Goal: Task Accomplishment & Management: Complete application form

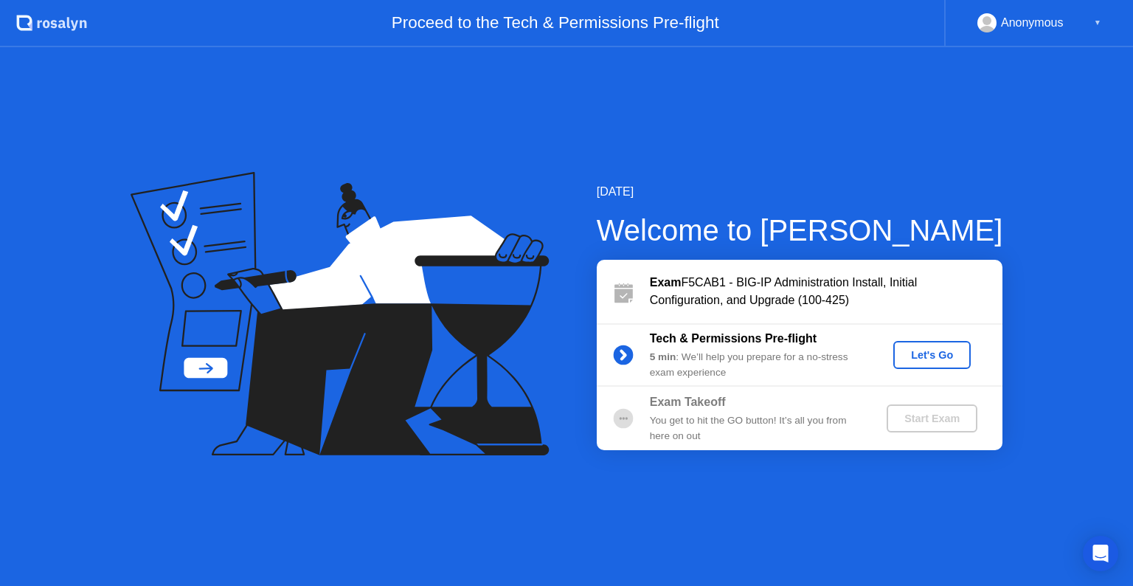
click at [918, 354] on div "Let's Go" at bounding box center [932, 355] width 66 height 12
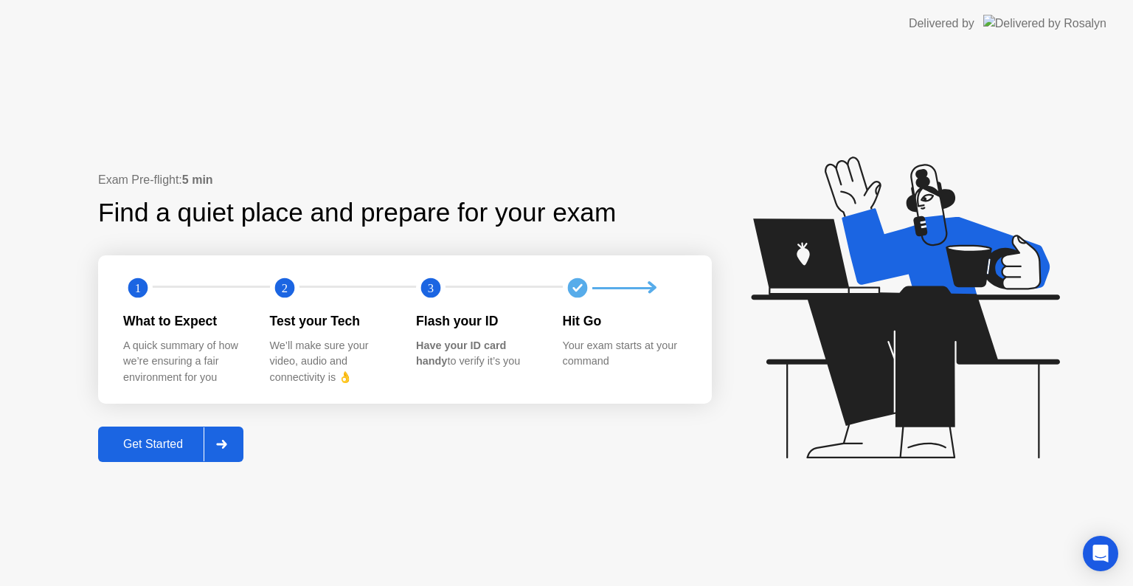
click at [164, 441] on div "Get Started" at bounding box center [153, 444] width 101 height 13
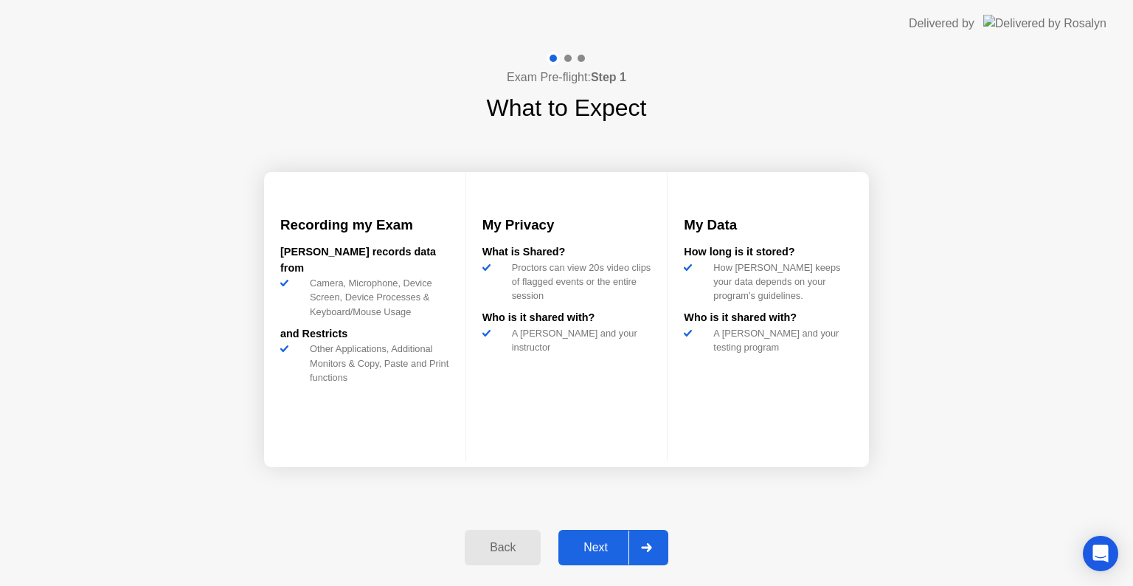
click at [604, 542] on div "Next" at bounding box center [596, 547] width 66 height 13
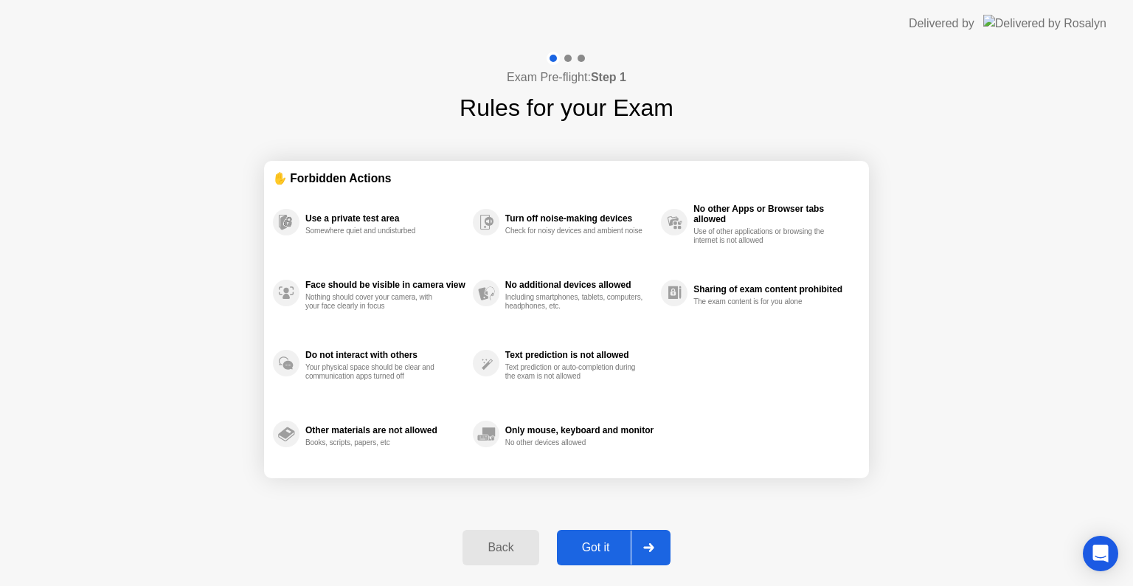
click at [604, 542] on div "Got it" at bounding box center [596, 547] width 69 height 13
select select "**********"
select select "*******"
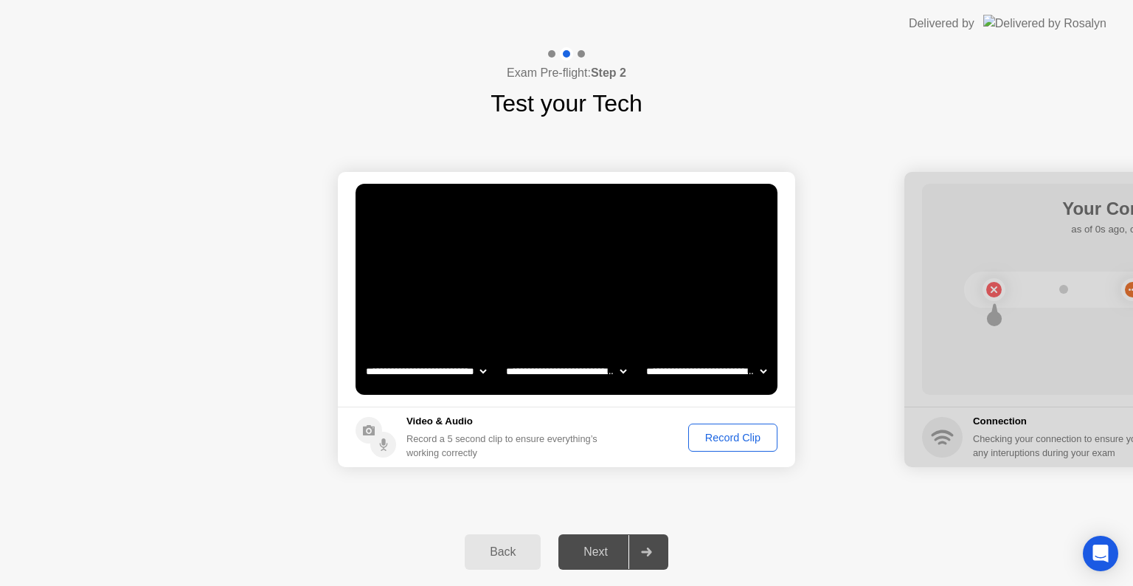
click at [744, 434] on div "Record Clip" at bounding box center [733, 438] width 79 height 12
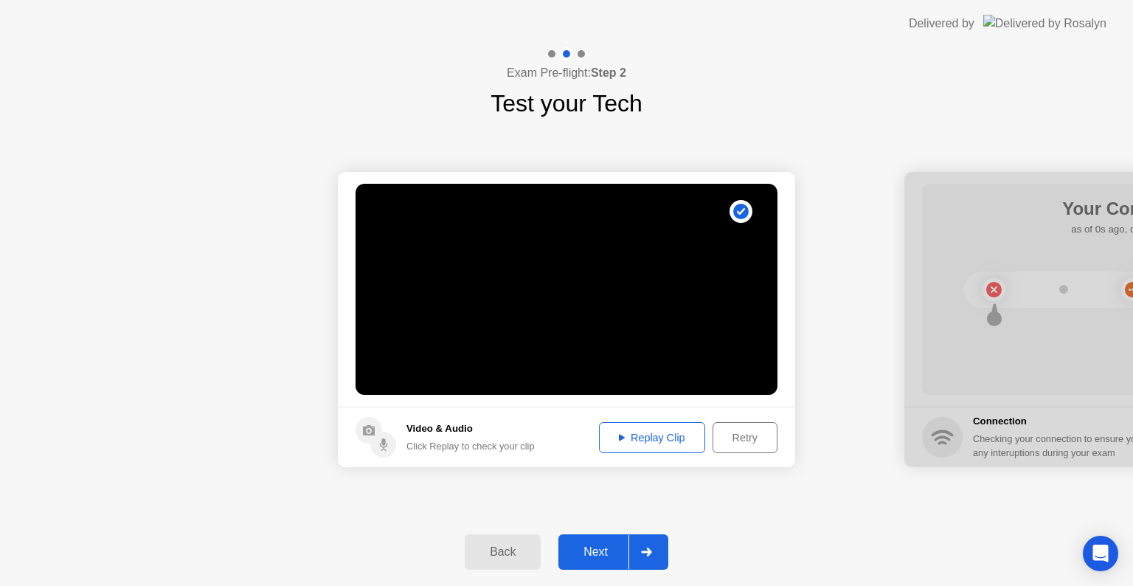
click at [652, 433] on div "Replay Clip" at bounding box center [652, 438] width 96 height 12
click at [747, 443] on div "Retry" at bounding box center [745, 438] width 55 height 12
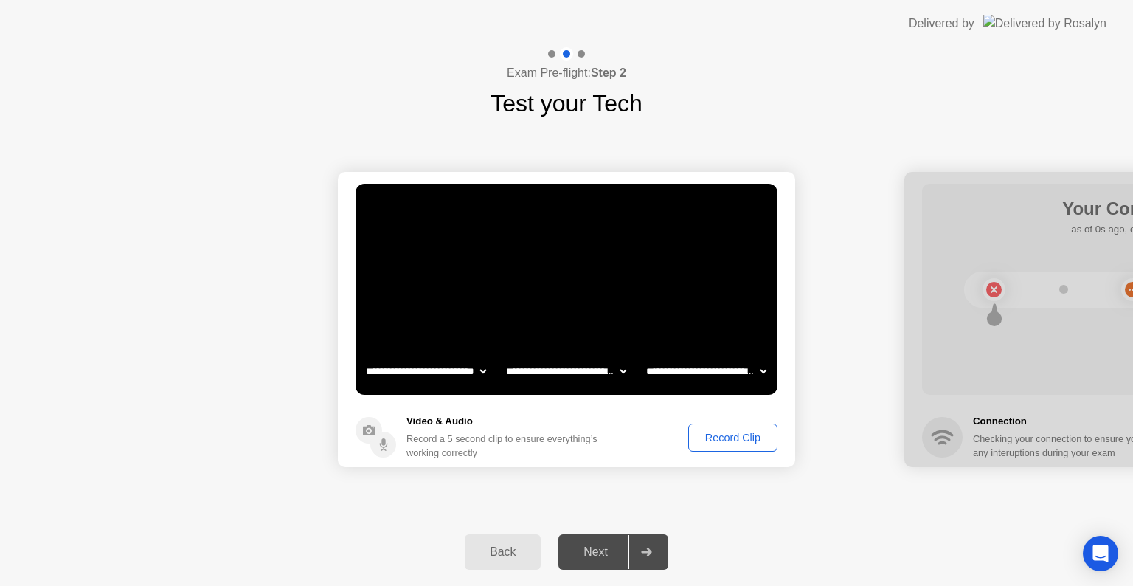
click at [747, 443] on div "Record Clip" at bounding box center [733, 438] width 79 height 12
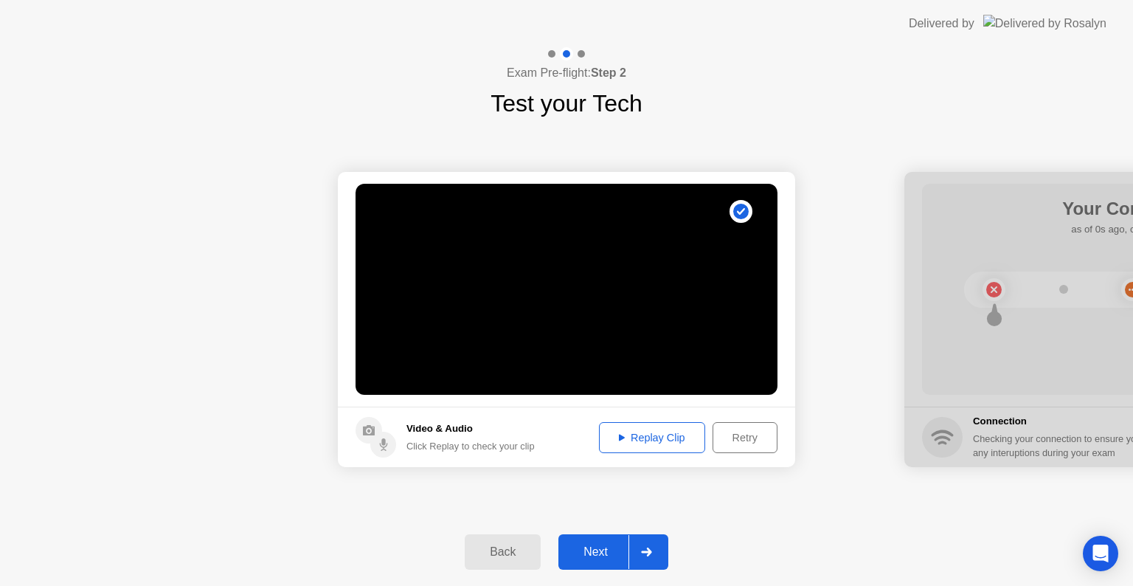
click at [601, 557] on div "Next" at bounding box center [596, 551] width 66 height 13
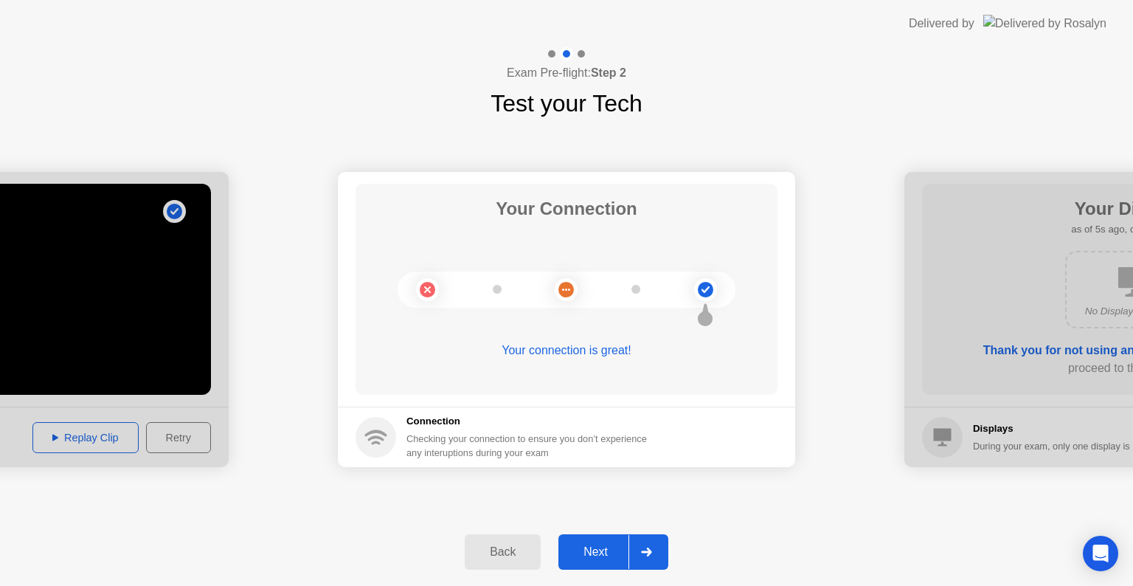
click at [609, 555] on div "Next" at bounding box center [596, 551] width 66 height 13
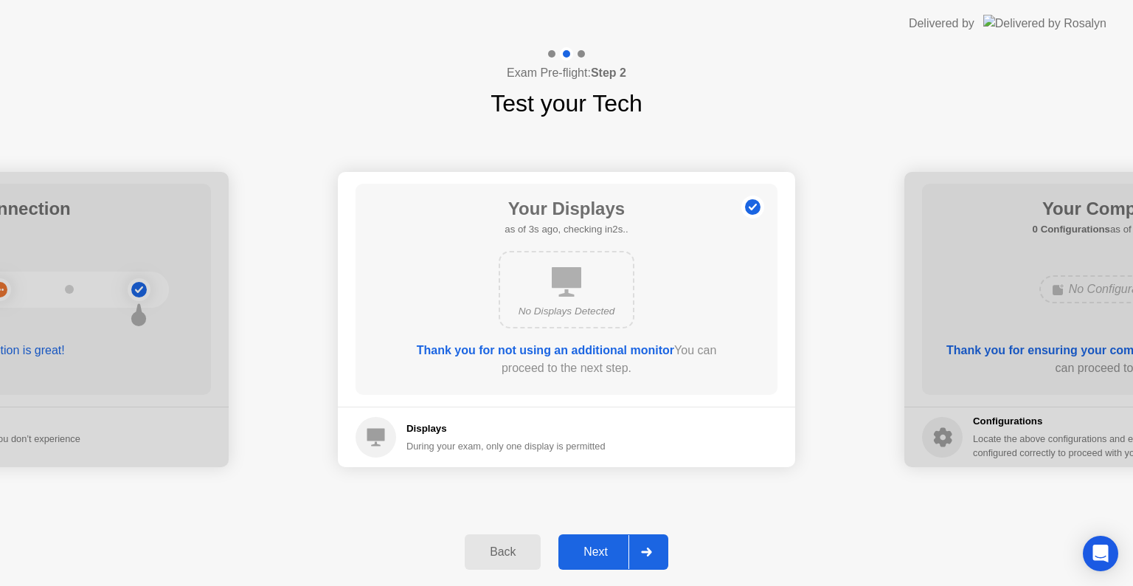
click at [587, 553] on div "Next" at bounding box center [596, 551] width 66 height 13
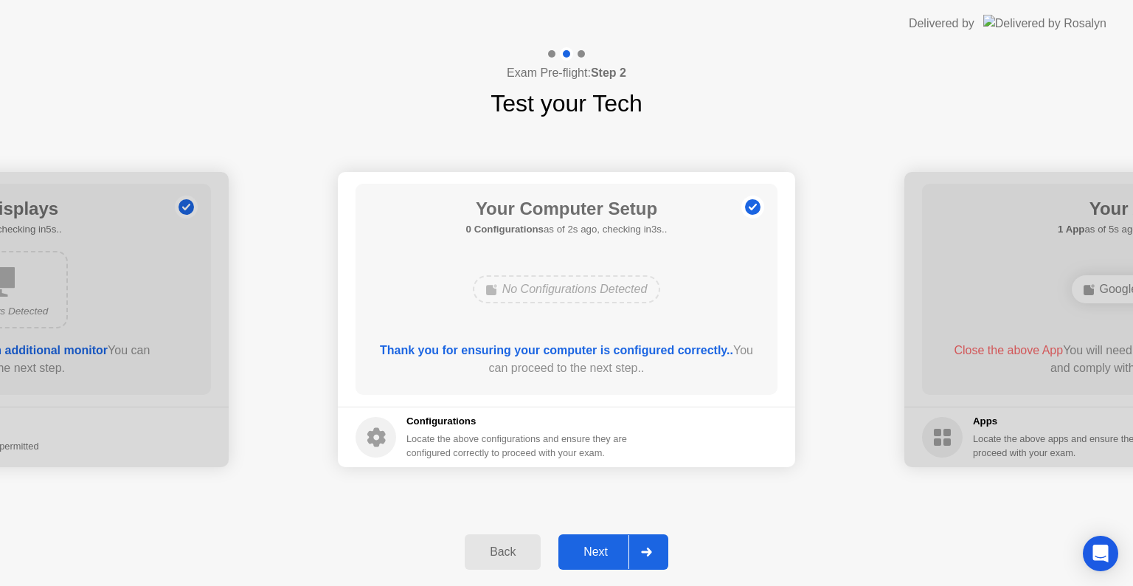
click at [606, 555] on div "Next" at bounding box center [596, 551] width 66 height 13
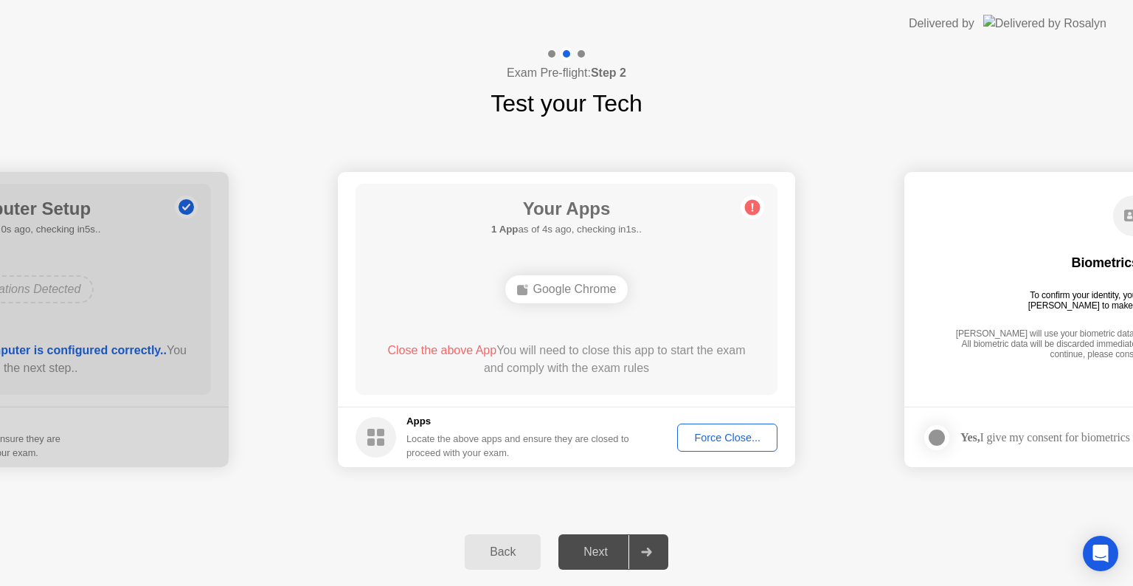
click at [698, 439] on div "Force Close..." at bounding box center [728, 438] width 90 height 12
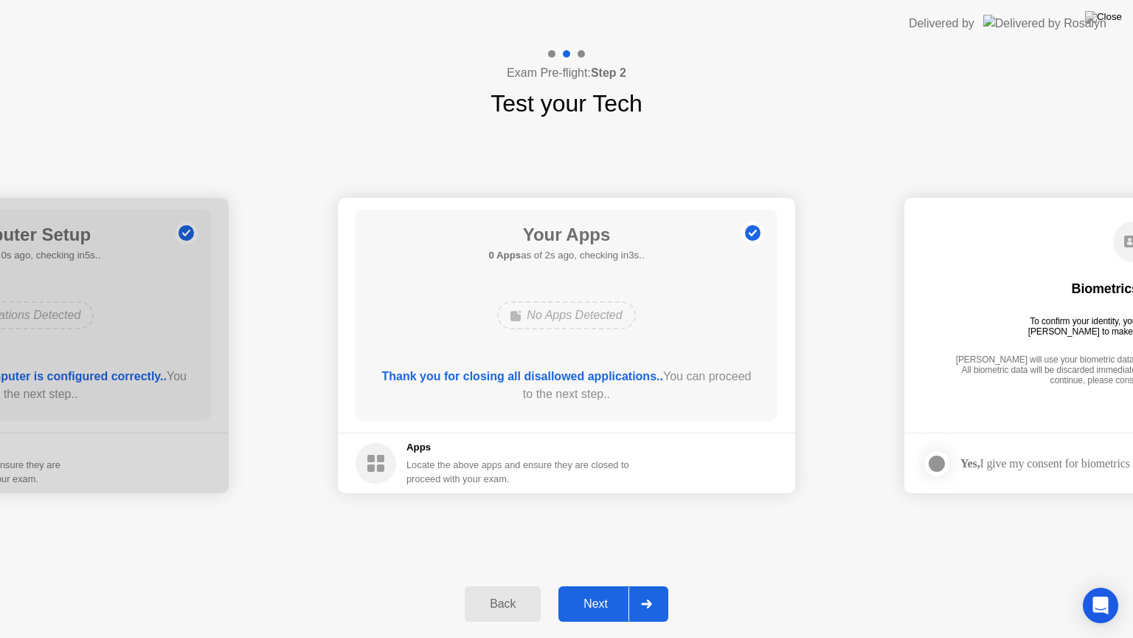
click at [597, 585] on div "Next" at bounding box center [596, 603] width 66 height 13
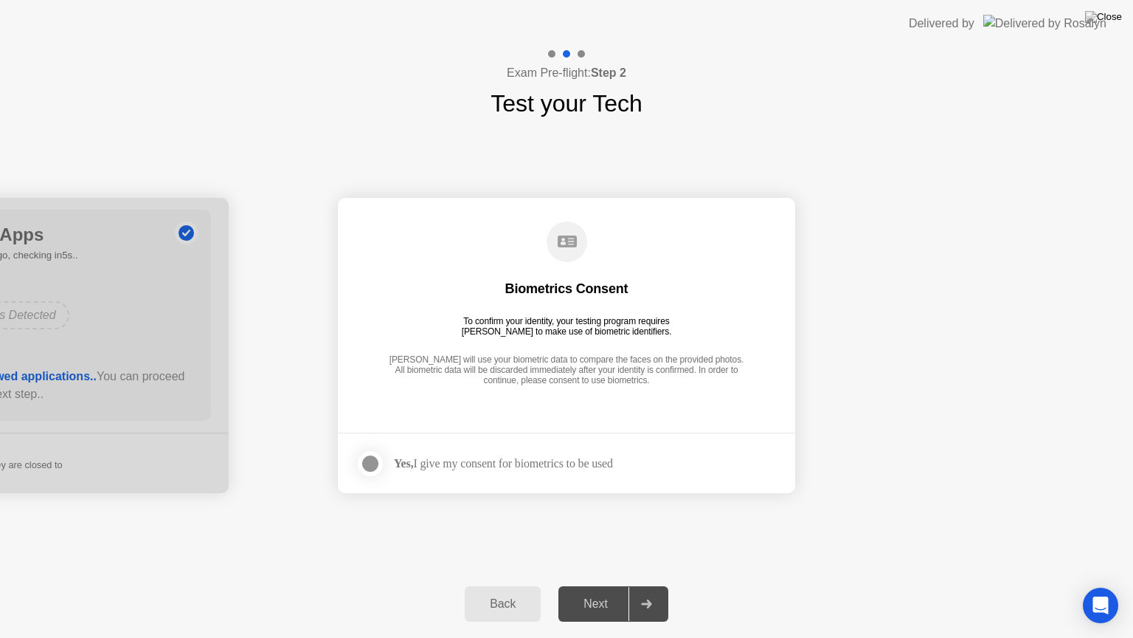
click at [376, 457] on div at bounding box center [371, 464] width 18 height 18
click at [605, 585] on div "Next" at bounding box center [596, 603] width 66 height 13
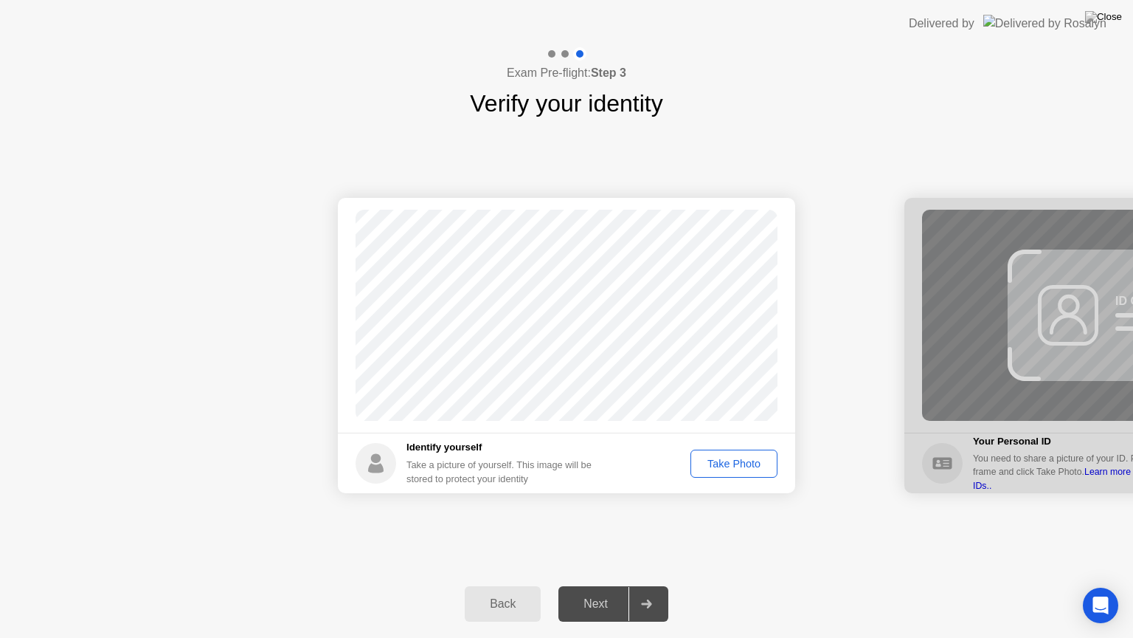
click at [735, 463] on div "Take Photo" at bounding box center [734, 463] width 77 height 12
click at [617, 585] on div "Next" at bounding box center [596, 603] width 66 height 13
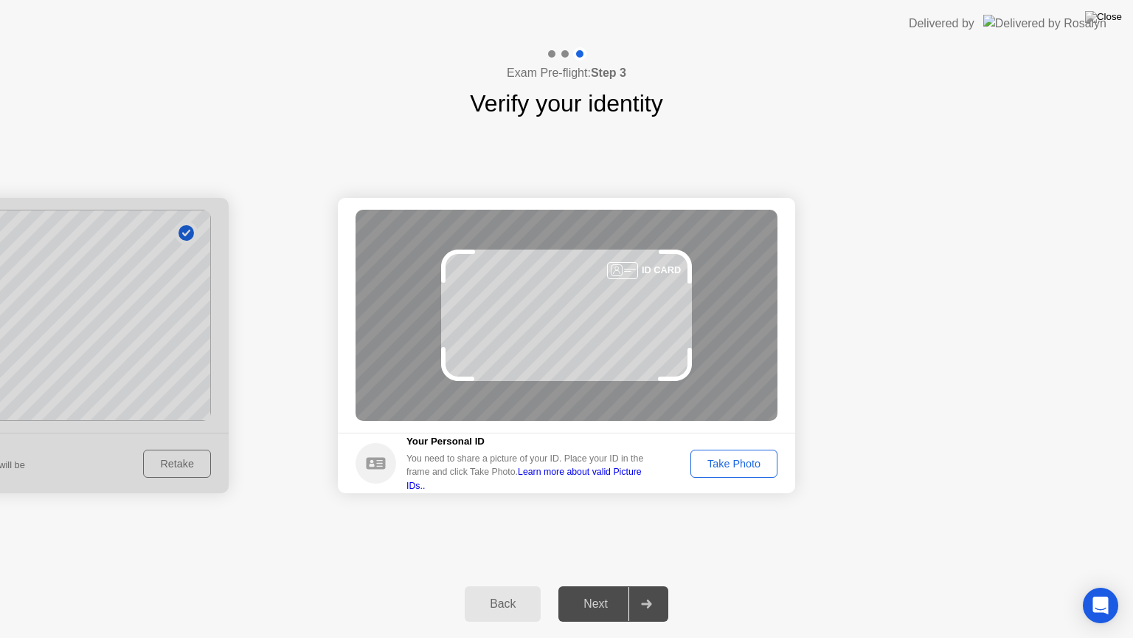
click at [617, 585] on div "Next" at bounding box center [596, 603] width 66 height 13
click at [714, 464] on div "Take Photo" at bounding box center [734, 463] width 77 height 12
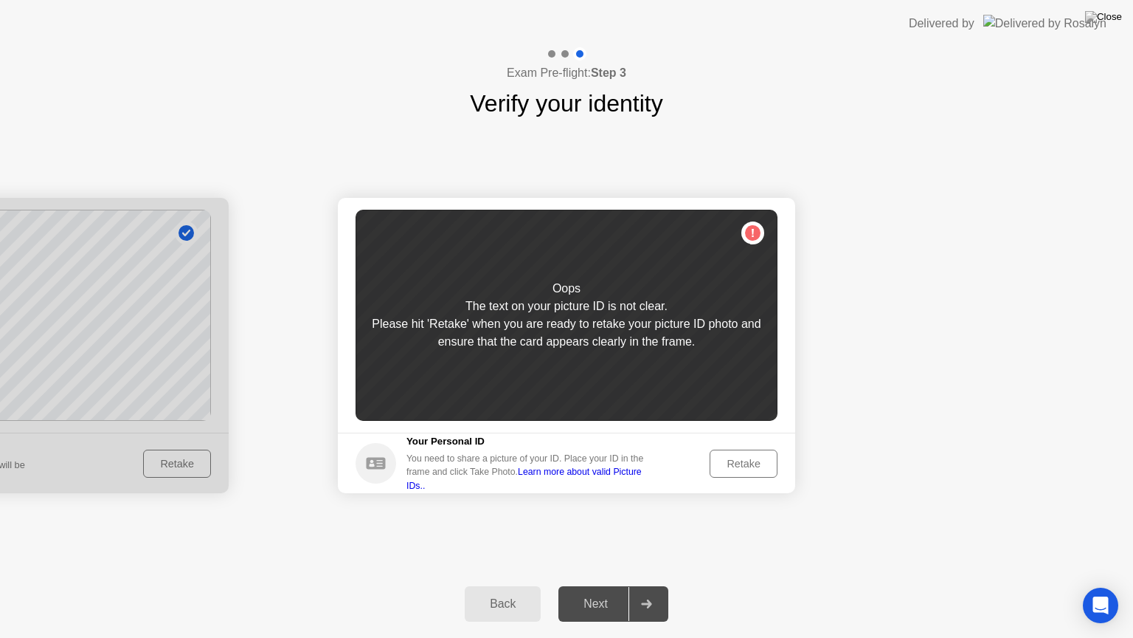
click at [736, 466] on div "Retake" at bounding box center [744, 463] width 58 height 12
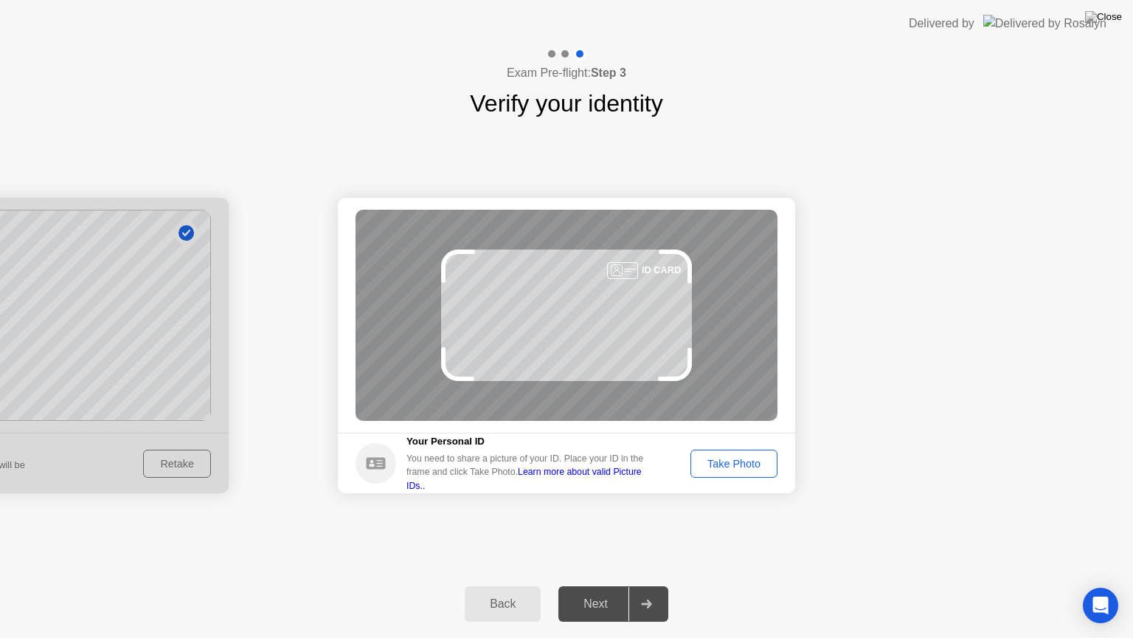
click at [736, 466] on div "Take Photo" at bounding box center [734, 463] width 77 height 12
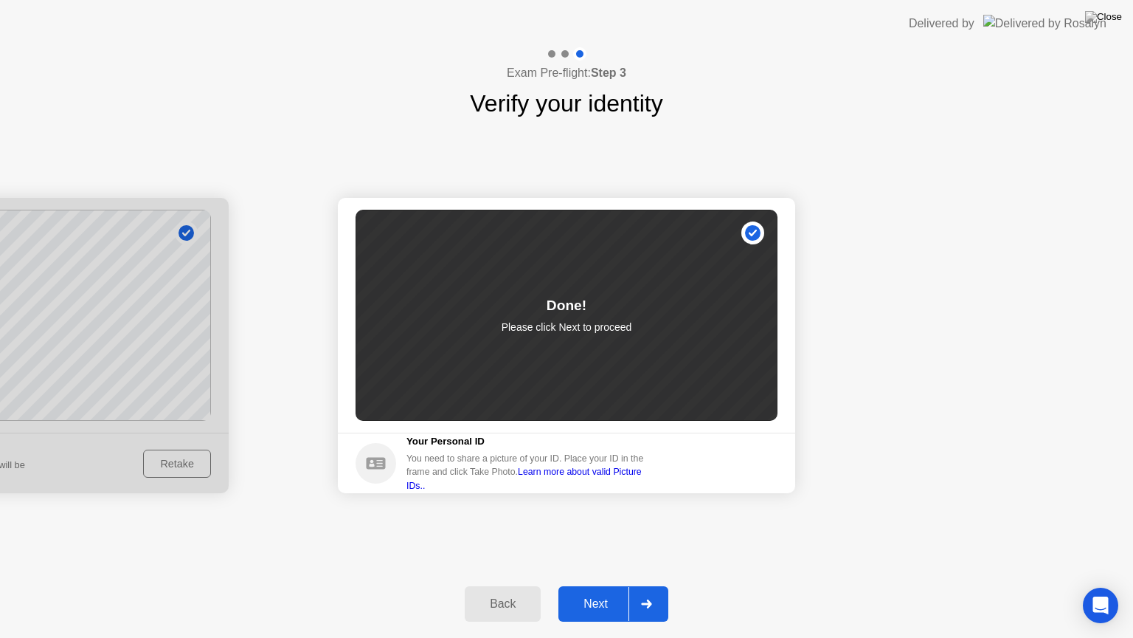
click at [614, 585] on div "Next" at bounding box center [596, 603] width 66 height 13
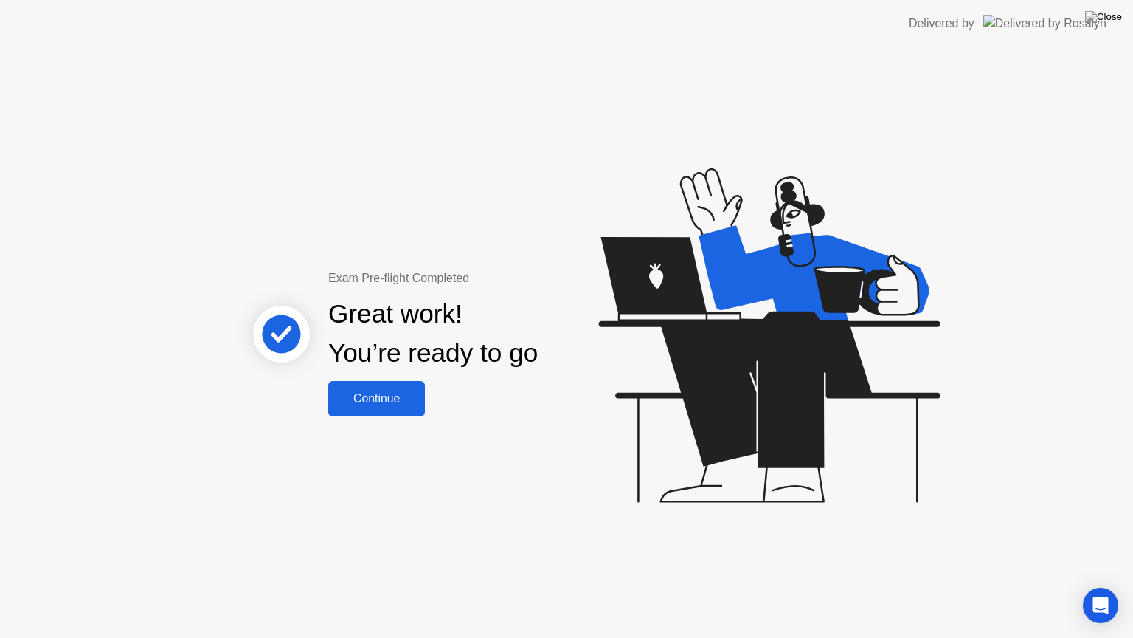
click at [405, 404] on div "Continue" at bounding box center [377, 398] width 88 height 13
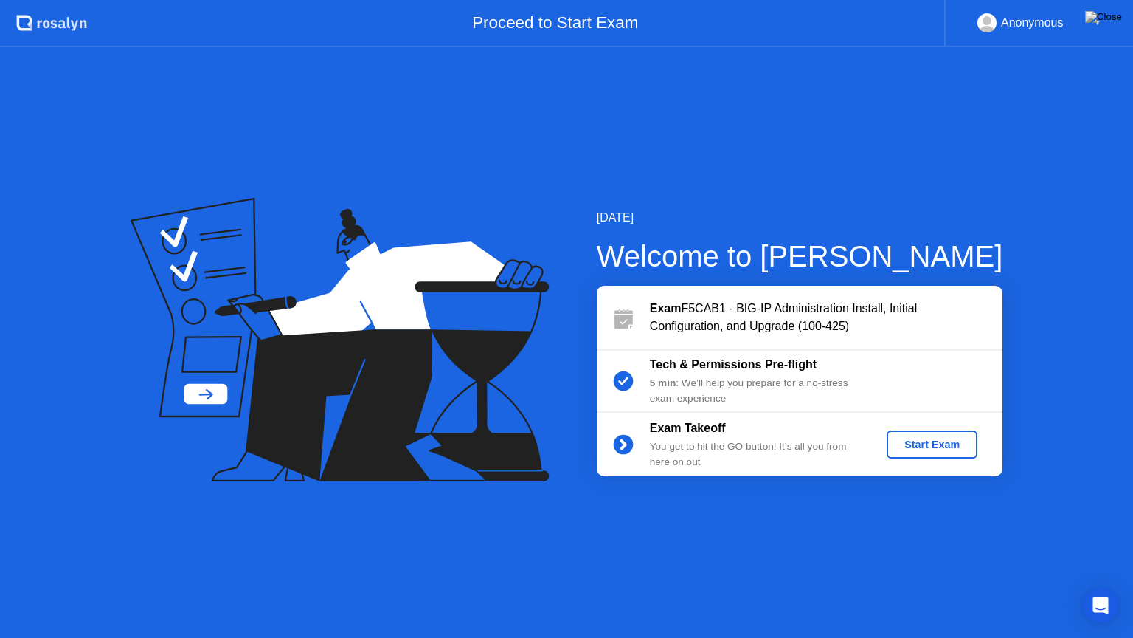
click at [930, 450] on div "Start Exam" at bounding box center [932, 444] width 79 height 12
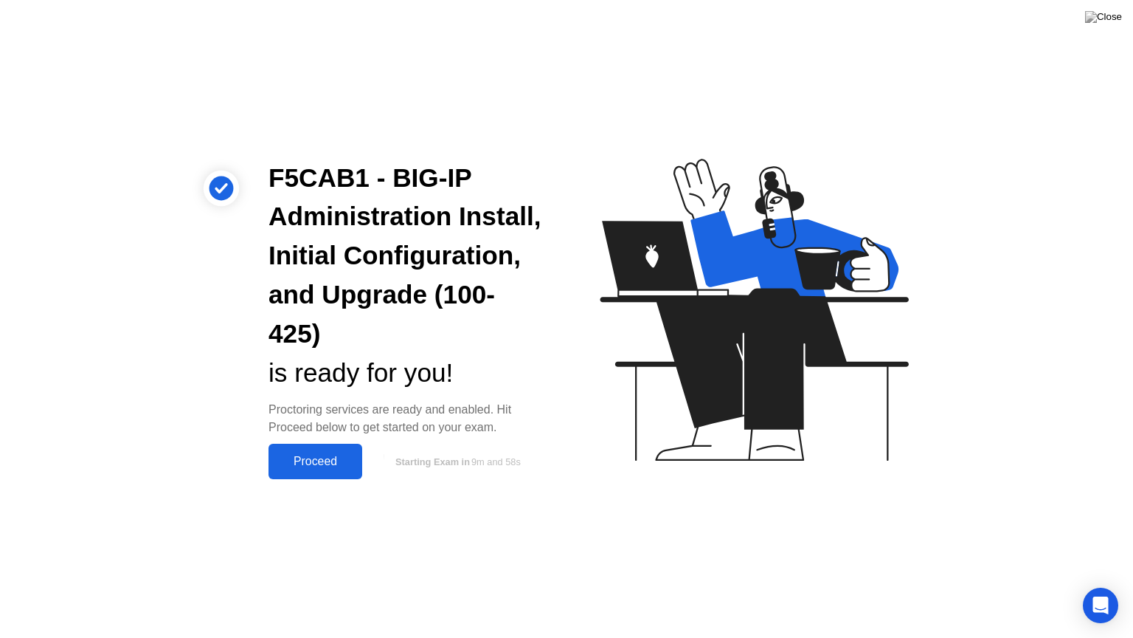
click at [289, 478] on button "Proceed" at bounding box center [316, 460] width 94 height 35
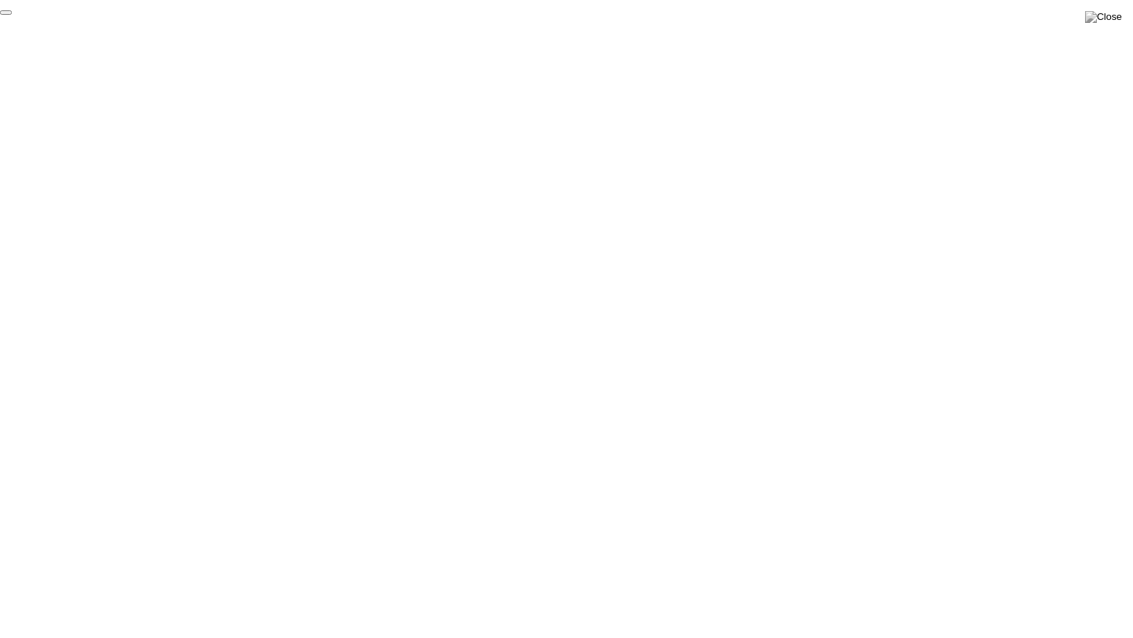
click div "End Proctoring Session"
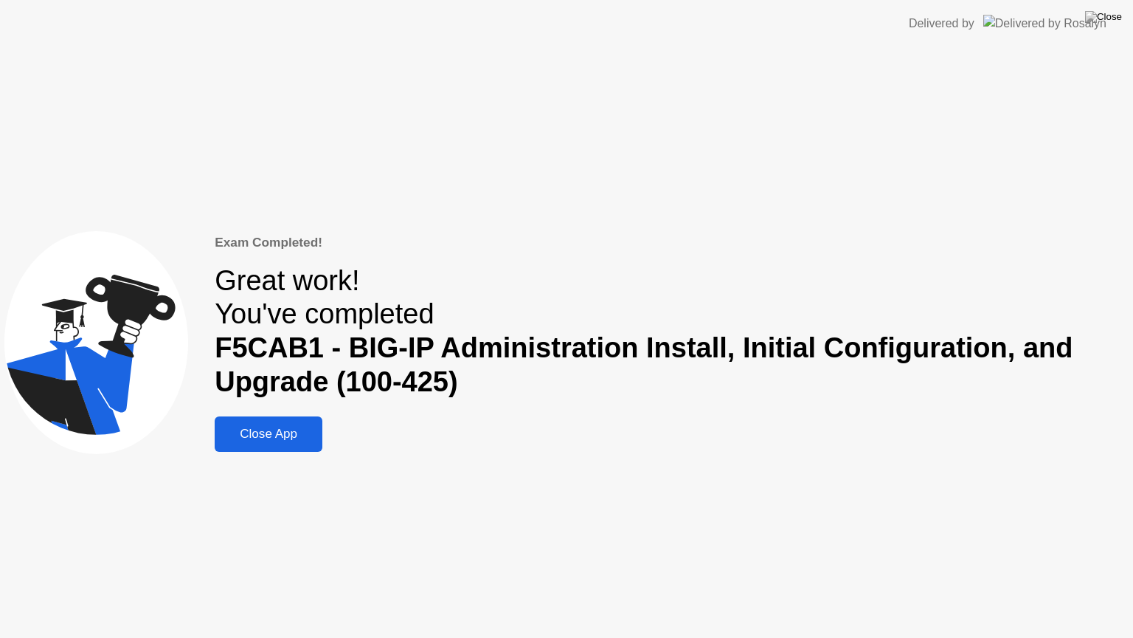
click at [249, 439] on div "Close App" at bounding box center [268, 433] width 99 height 15
